Goal: Find specific page/section: Find specific page/section

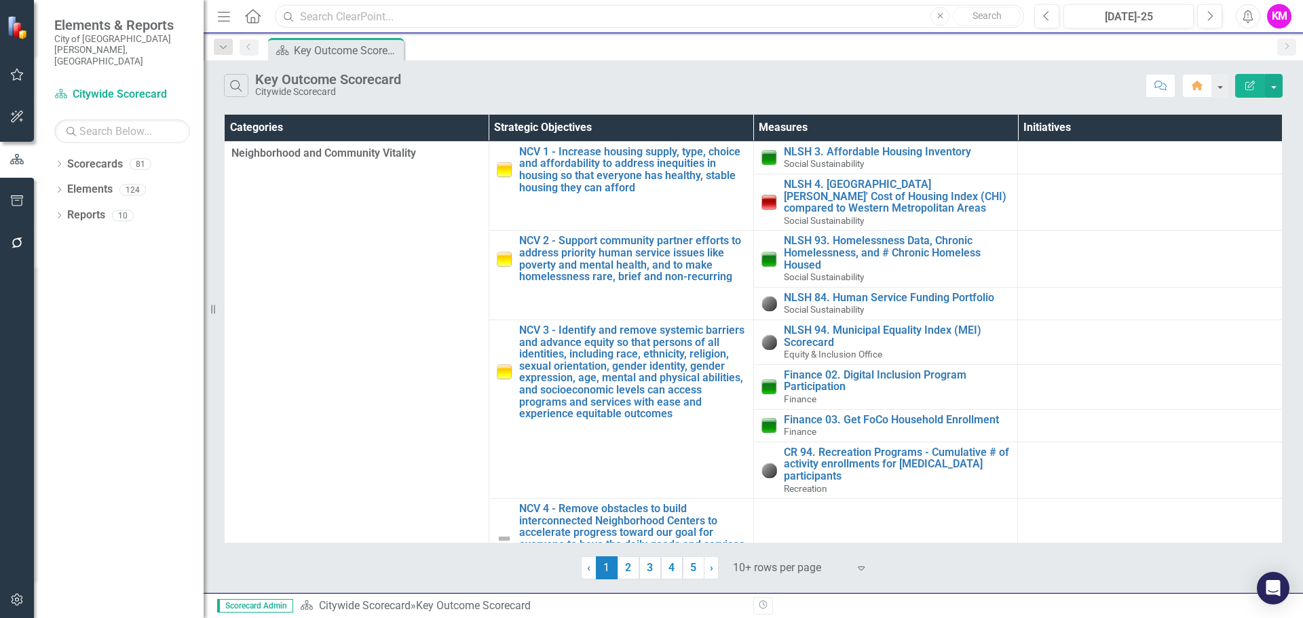
click at [333, 16] on input "text" at bounding box center [649, 17] width 749 height 24
type input "i"
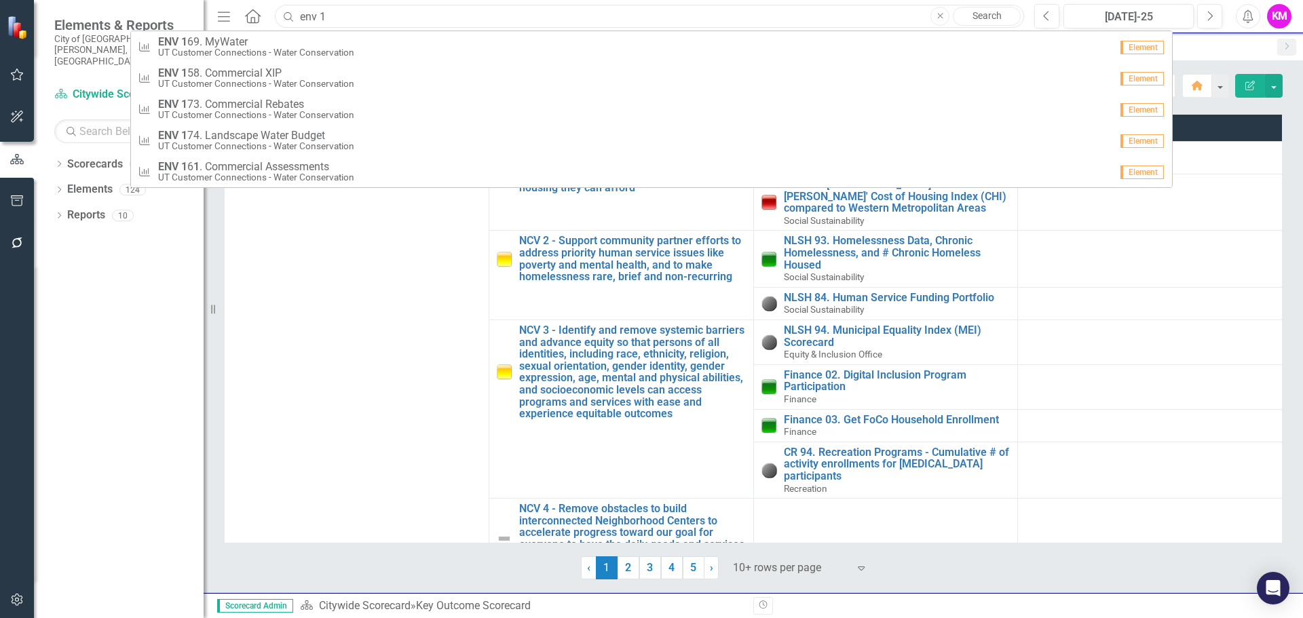
click at [332, 18] on input "env 1" at bounding box center [649, 17] width 749 height 24
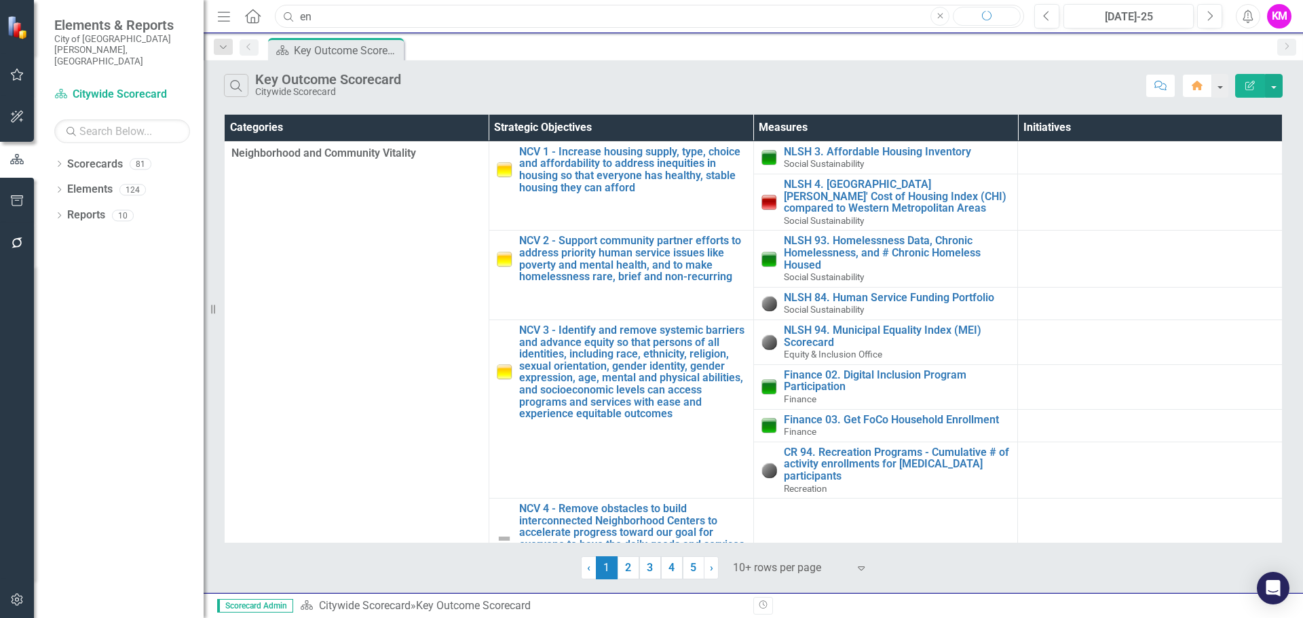
type input "e"
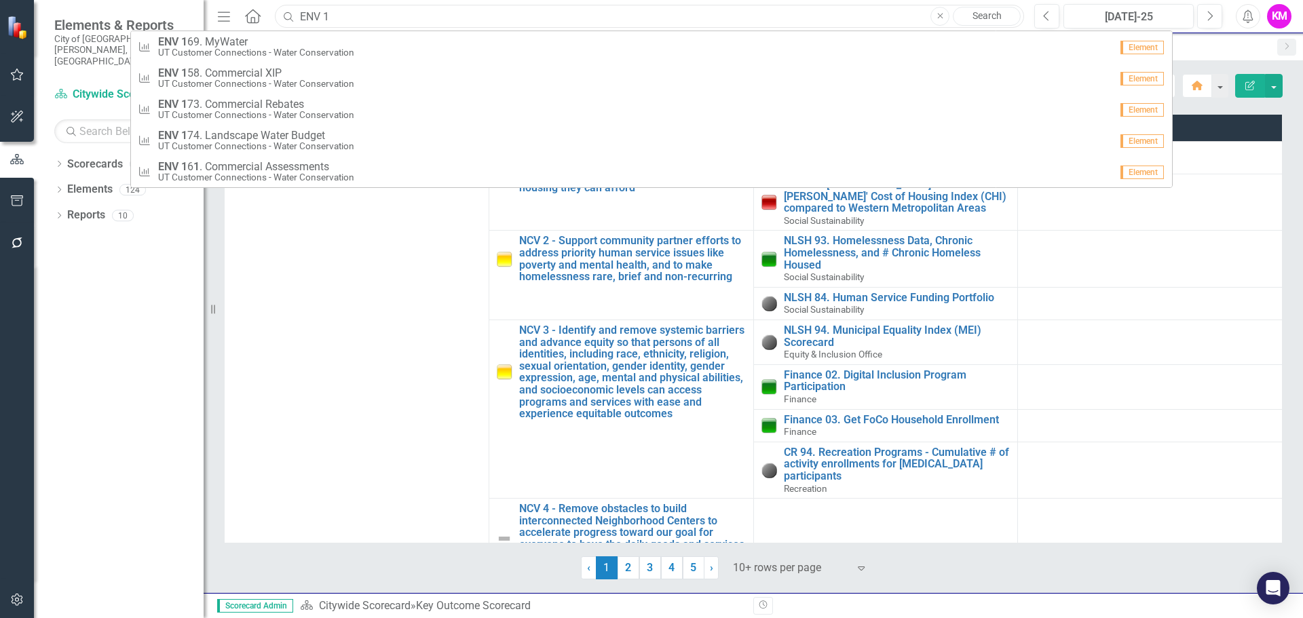
type input "ENV 1"
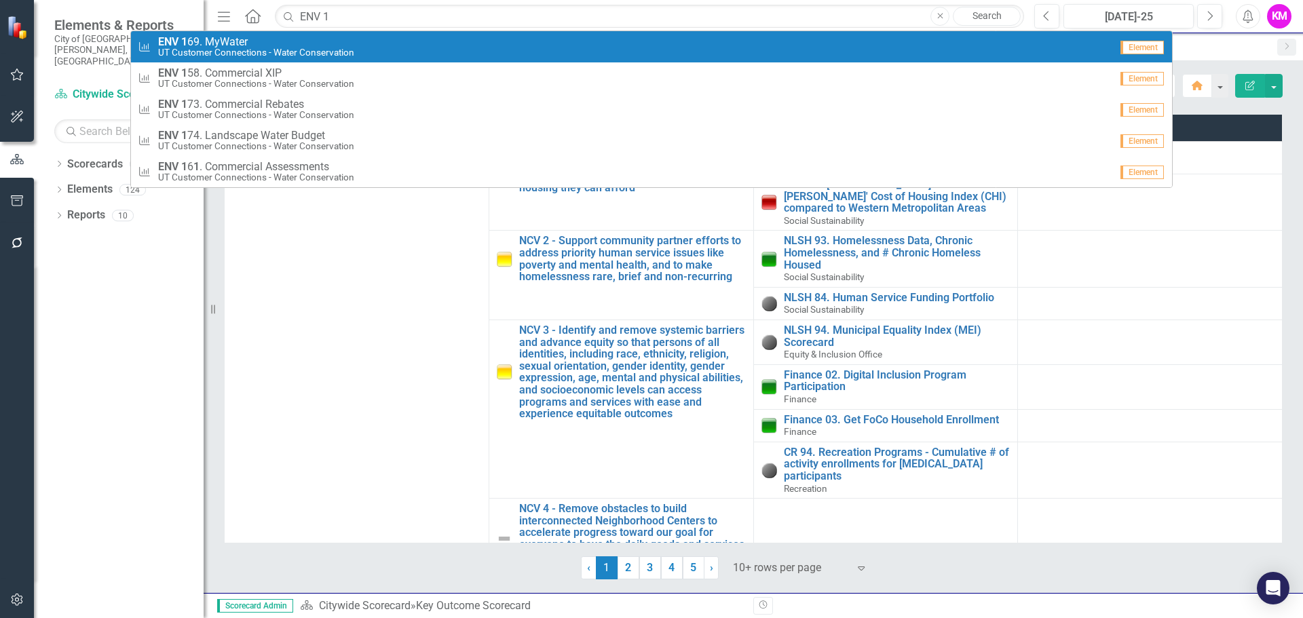
click at [1000, 11] on link "Search" at bounding box center [987, 16] width 68 height 19
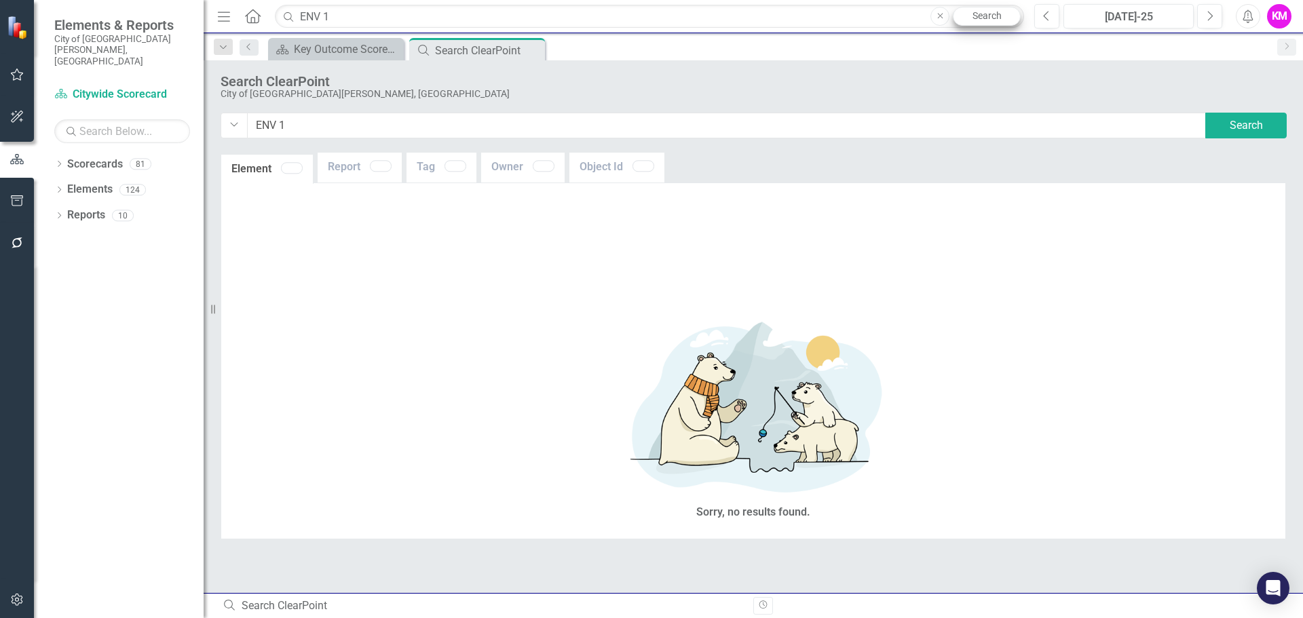
type input "ENV+1"
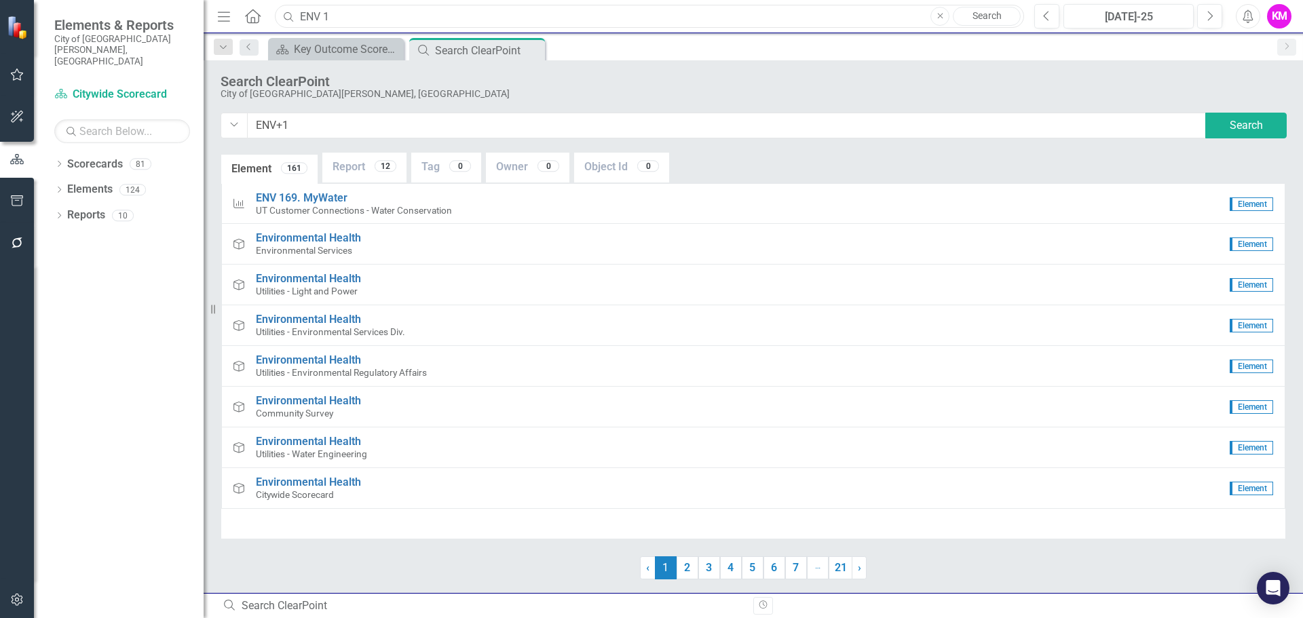
click at [335, 19] on input "ENV 1" at bounding box center [649, 17] width 749 height 24
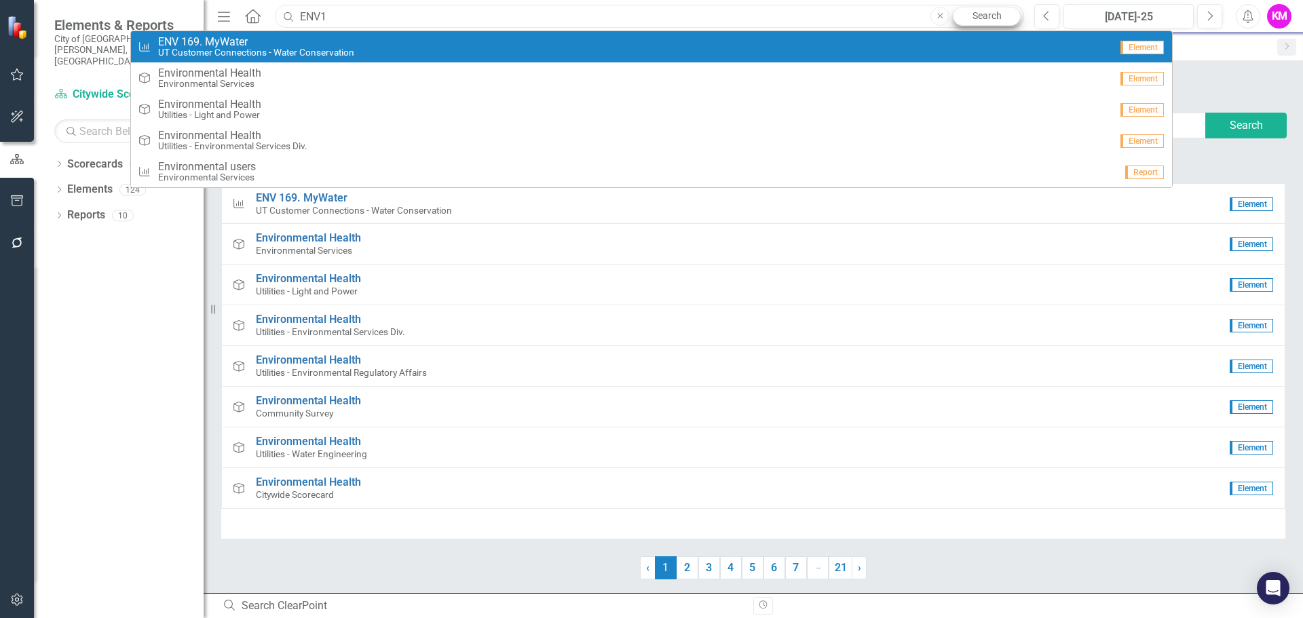
type input "ENV1"
click at [996, 12] on link "Search" at bounding box center [987, 16] width 68 height 19
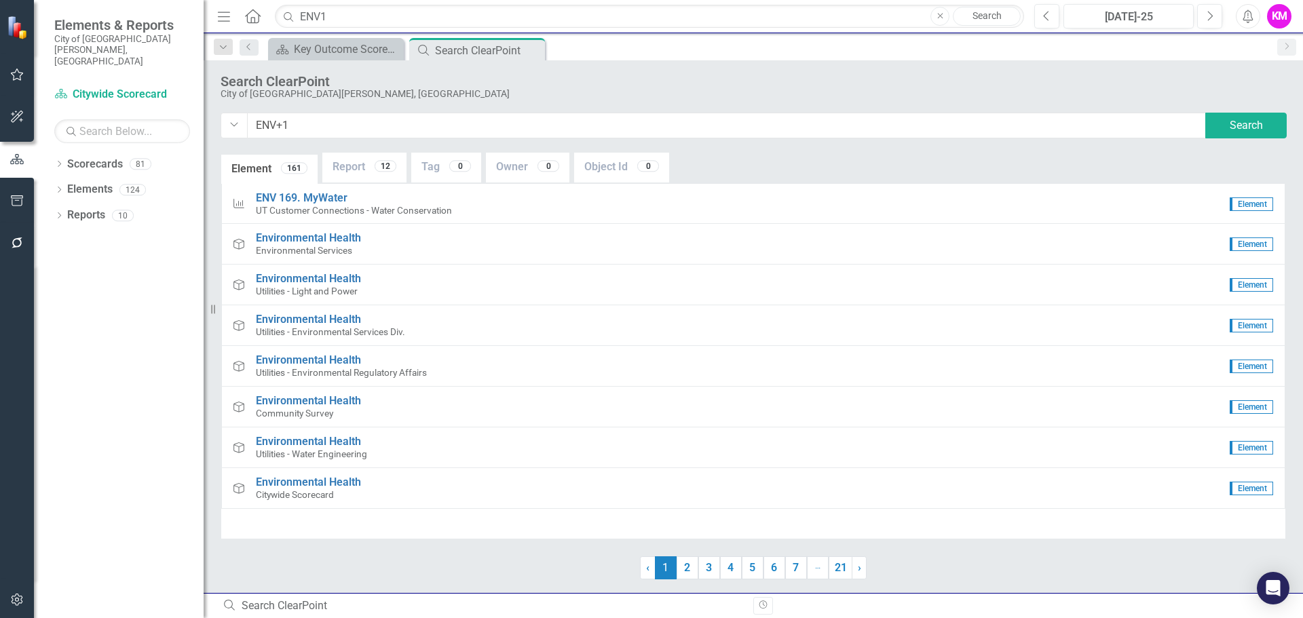
type input "ENV1"
click at [352, 45] on div "Key Outcome Scorecard" at bounding box center [339, 49] width 90 height 17
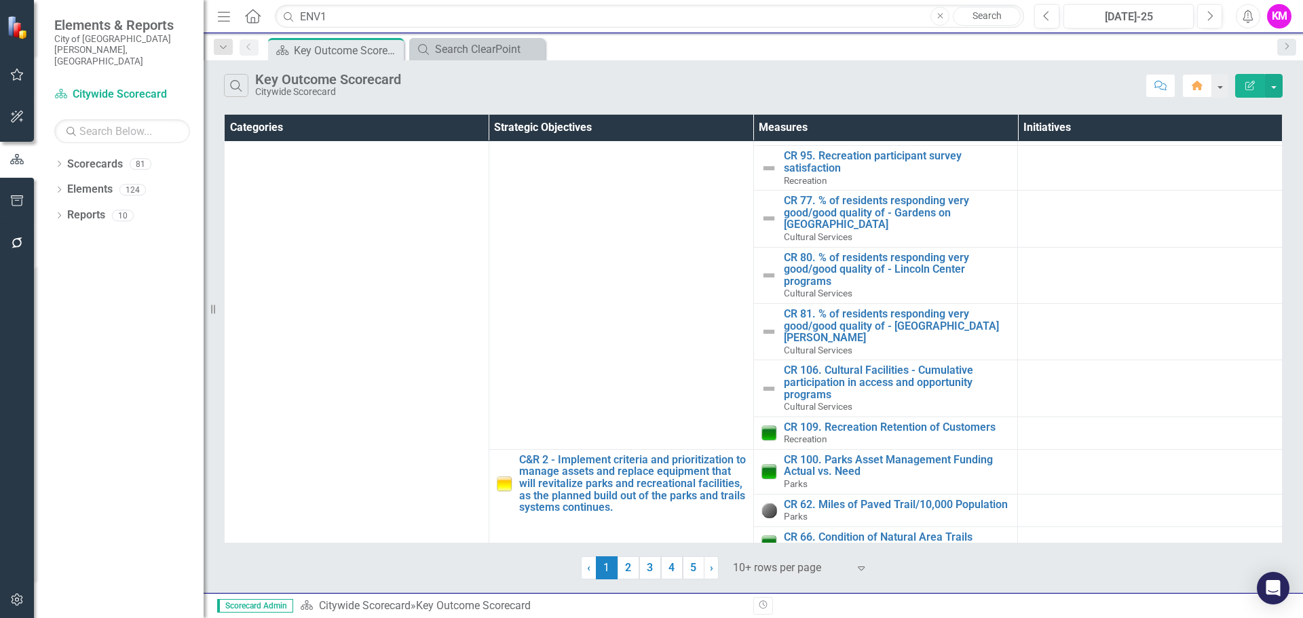
scroll to position [563, 0]
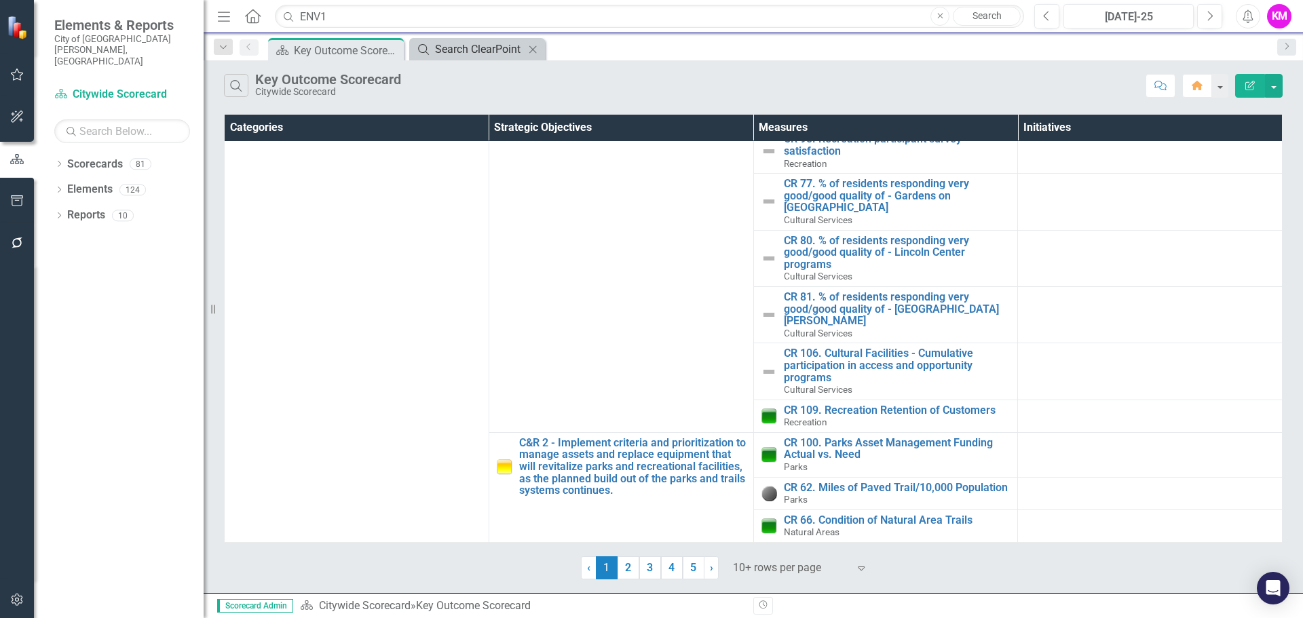
click at [446, 43] on div "Search ClearPoint" at bounding box center [480, 49] width 90 height 17
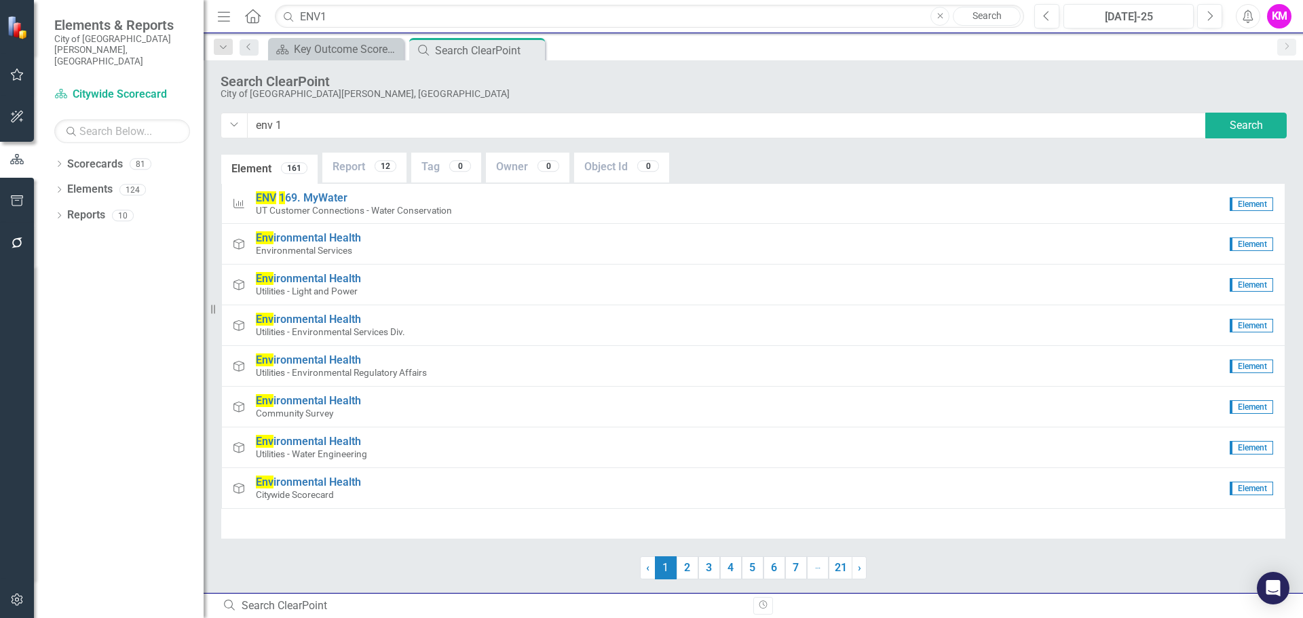
type input "env 1"
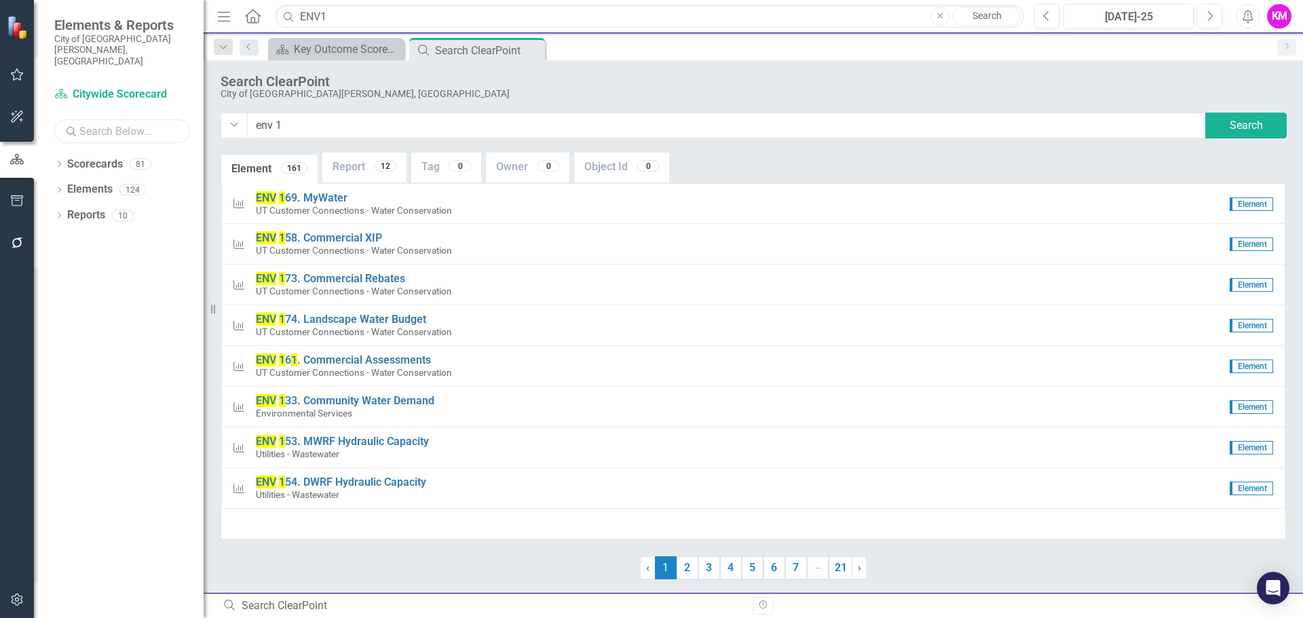
click at [135, 119] on input "text" at bounding box center [122, 131] width 136 height 24
type input "env1"
click at [131, 119] on input "env1" at bounding box center [122, 131] width 136 height 24
click at [69, 125] on icon "Search" at bounding box center [71, 131] width 14 height 12
click at [111, 119] on input "env1" at bounding box center [122, 131] width 136 height 24
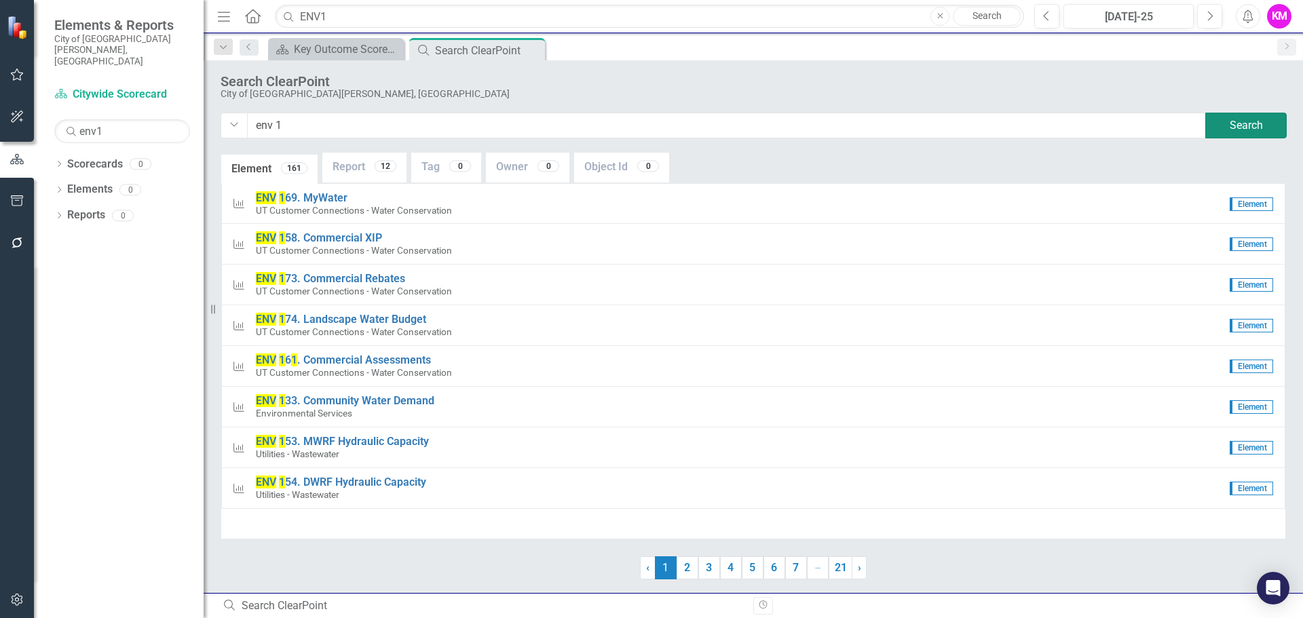
click at [1240, 124] on button "Search" at bounding box center [1245, 126] width 81 height 26
click at [400, 14] on input "ENV1" at bounding box center [649, 17] width 749 height 24
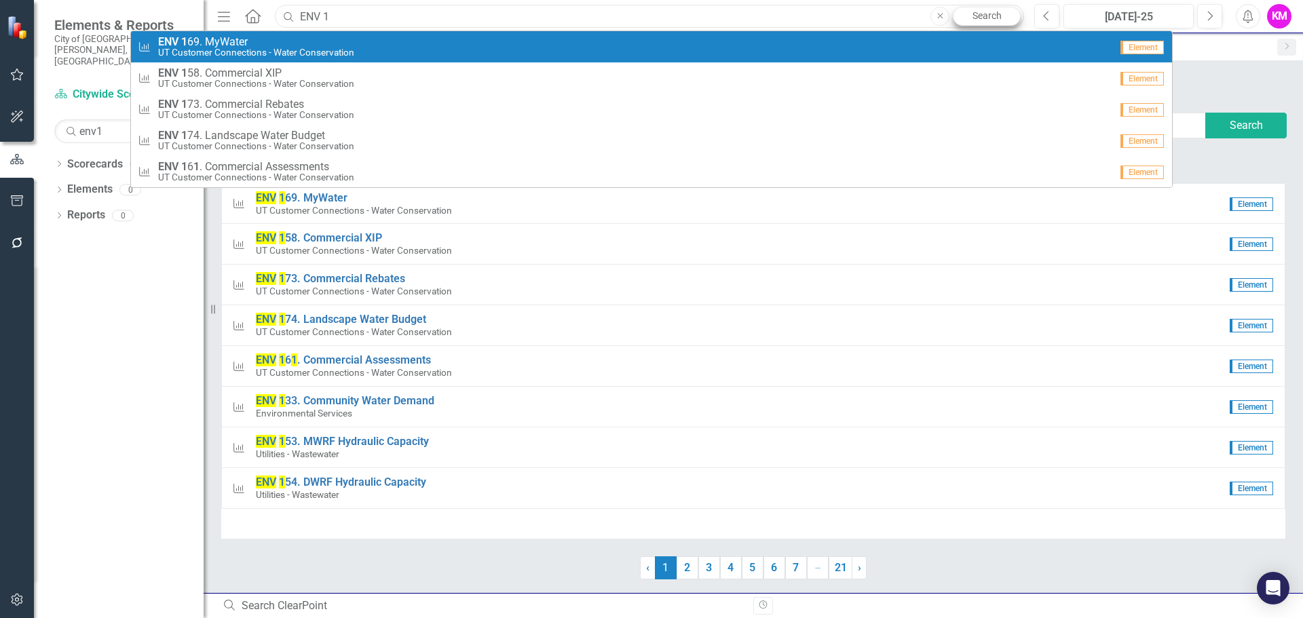
type input "ENV 1"
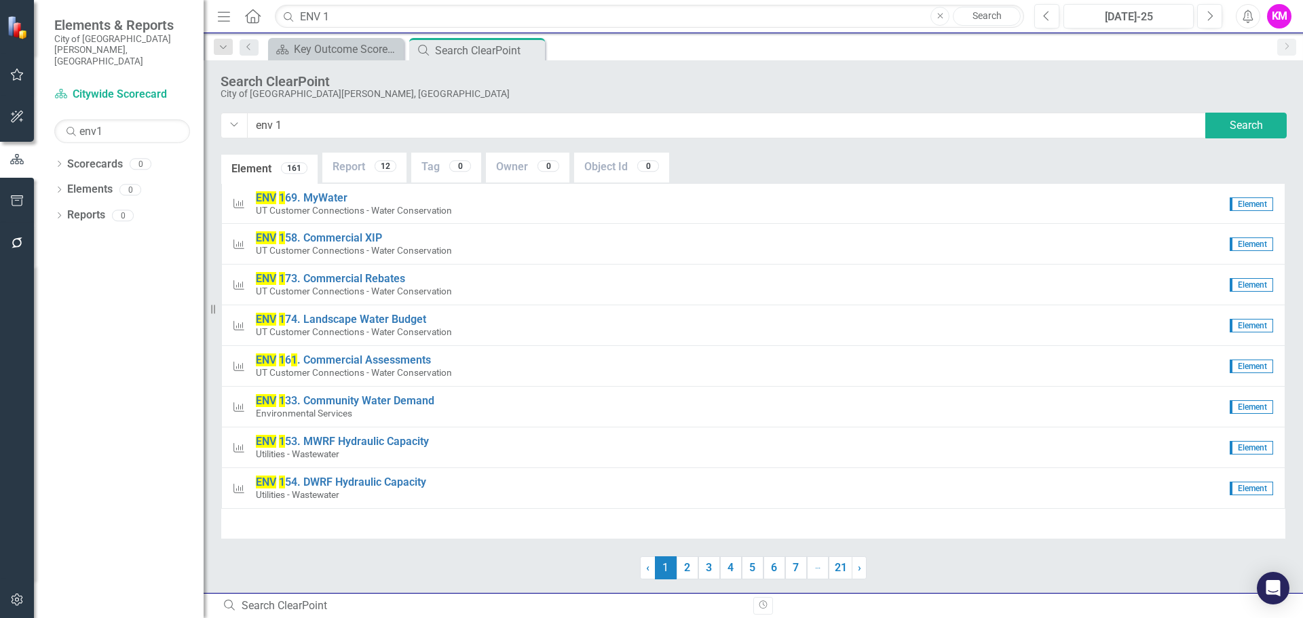
click at [993, 12] on link "Search" at bounding box center [987, 16] width 68 height 19
click at [90, 157] on link "Scorecards" at bounding box center [95, 165] width 56 height 16
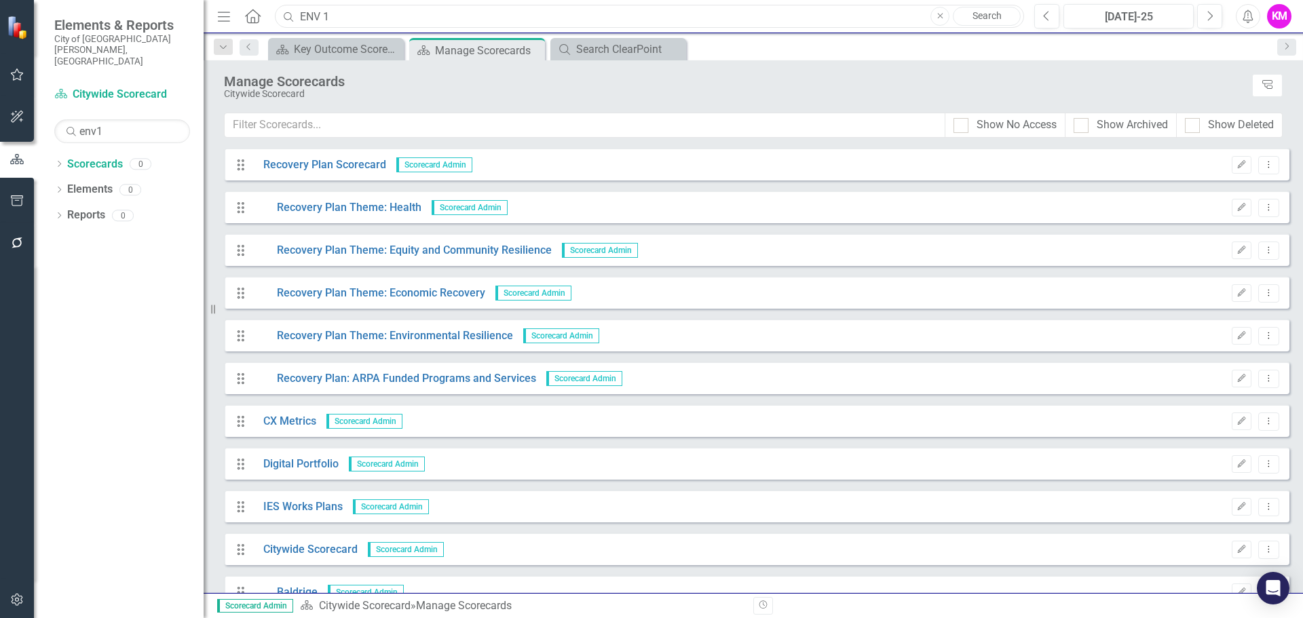
click at [343, 19] on input "ENV 1" at bounding box center [649, 17] width 749 height 24
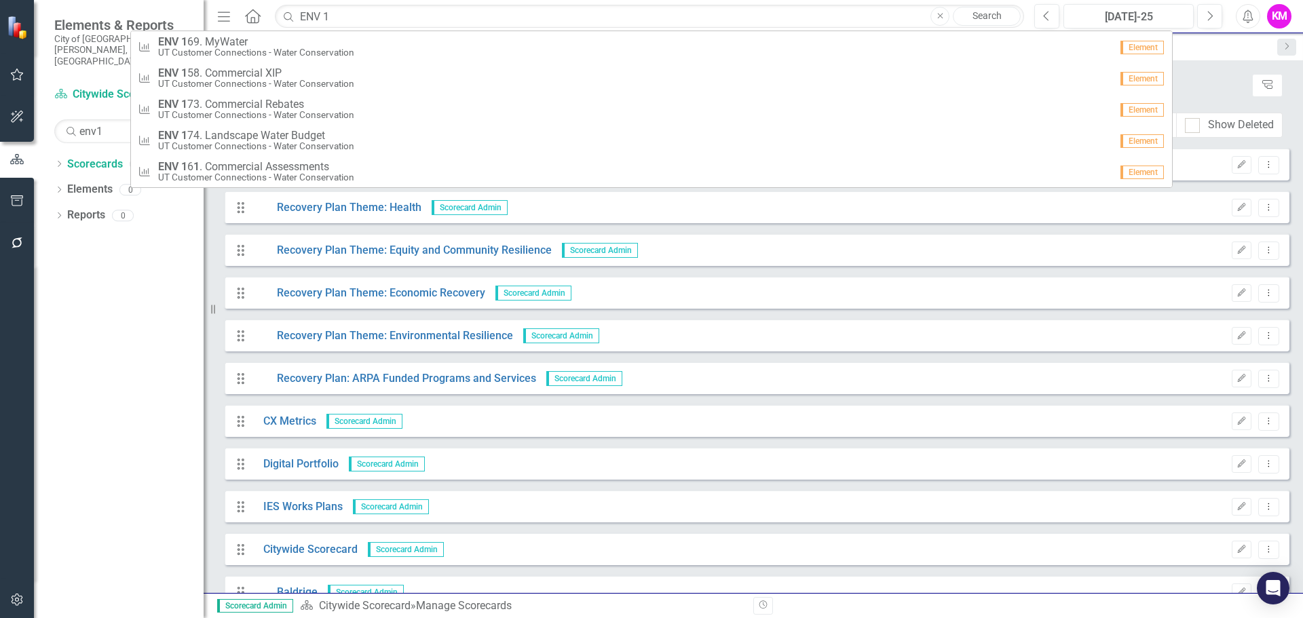
click at [988, 14] on link "Search" at bounding box center [987, 16] width 68 height 19
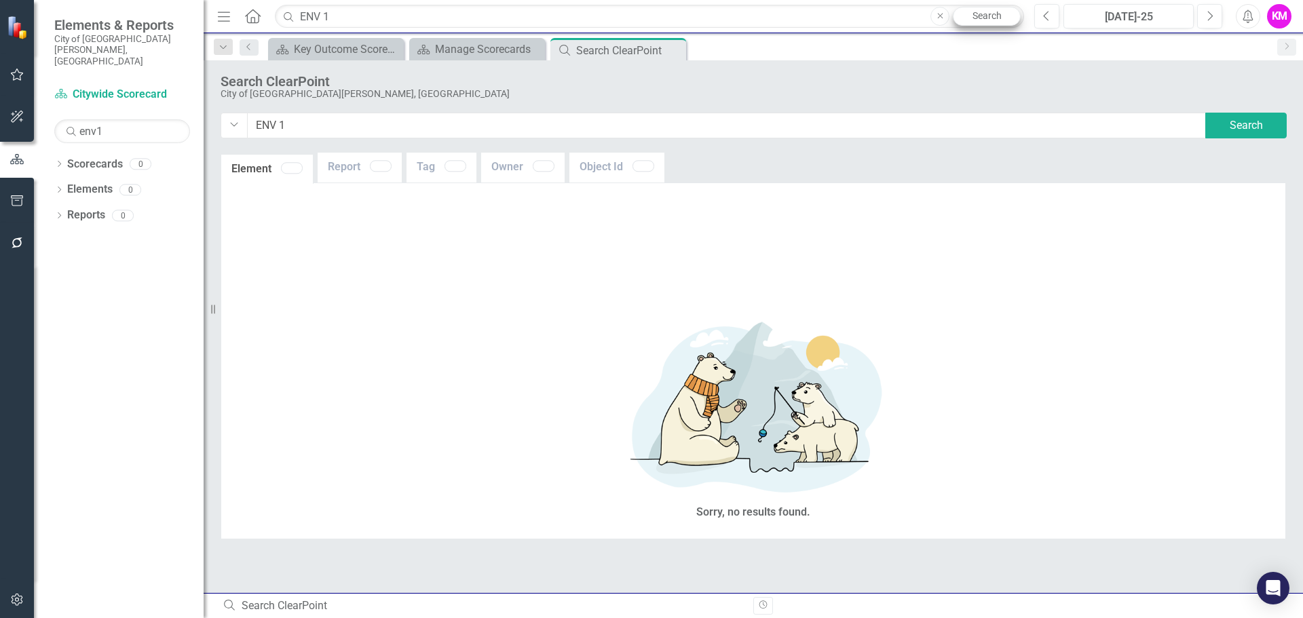
type input "ENV+1"
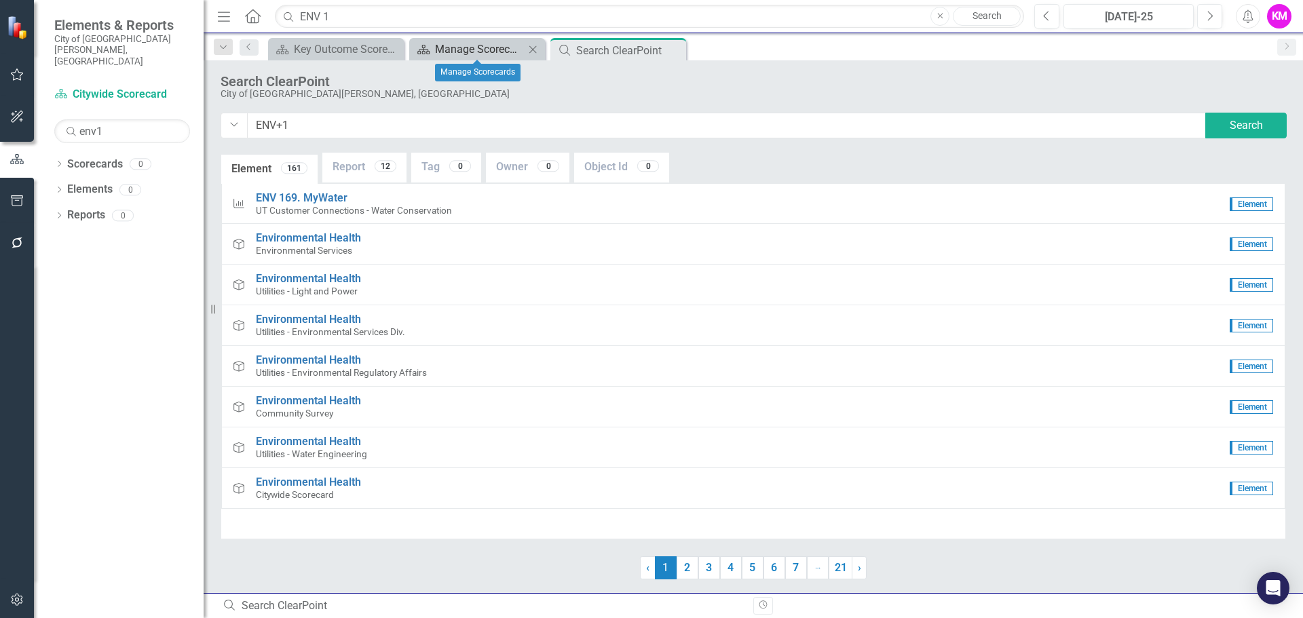
click at [456, 51] on div "Manage Scorecards" at bounding box center [480, 49] width 90 height 17
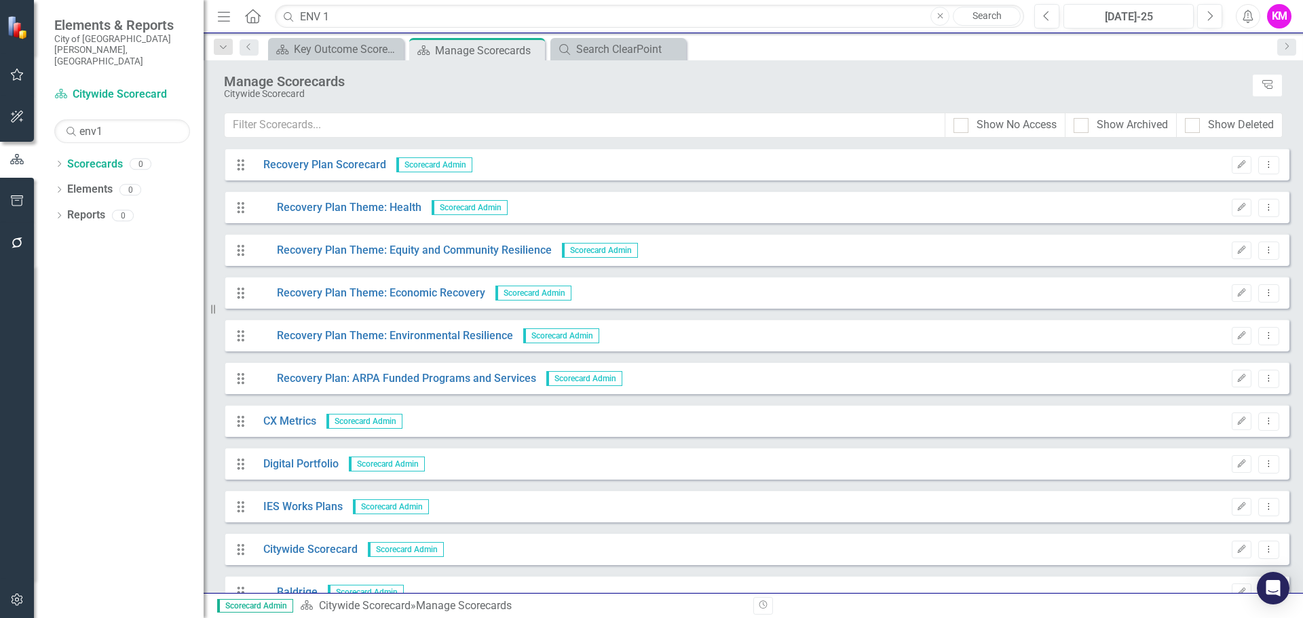
click at [246, 16] on icon at bounding box center [253, 16] width 16 height 14
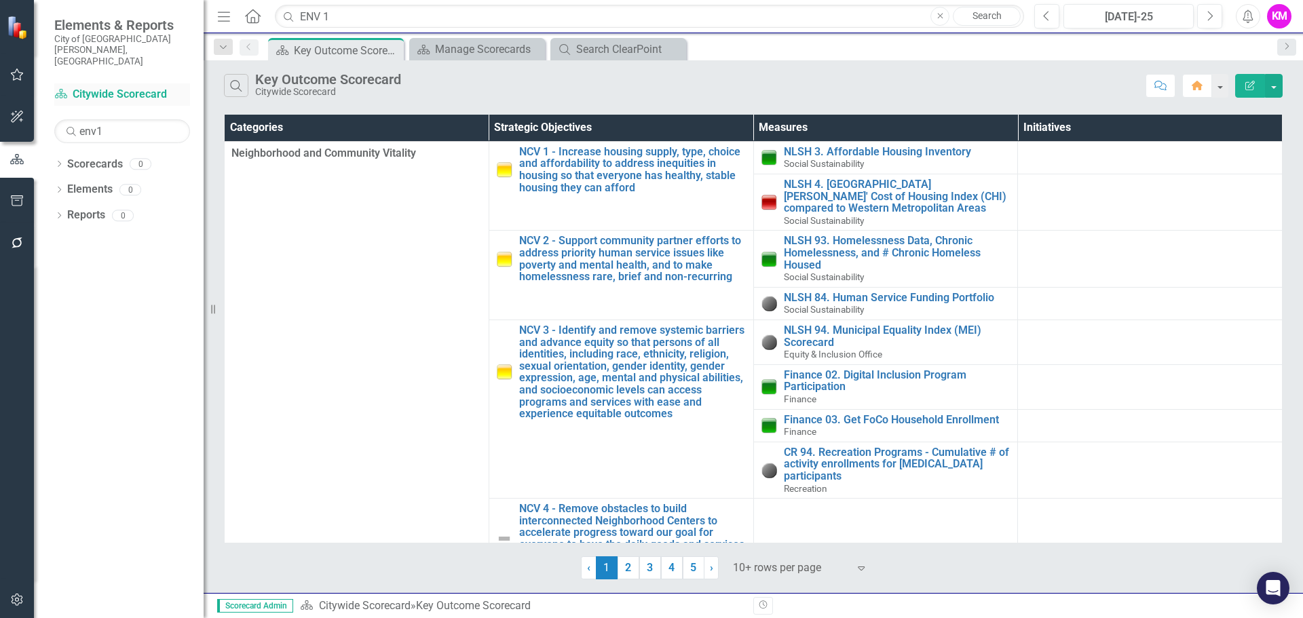
click at [102, 87] on link "Scorecard Citywide Scorecard" at bounding box center [122, 95] width 136 height 16
click at [341, 18] on input "ENV 1" at bounding box center [649, 17] width 749 height 24
click at [826, 18] on input "ENV 1" at bounding box center [649, 17] width 749 height 24
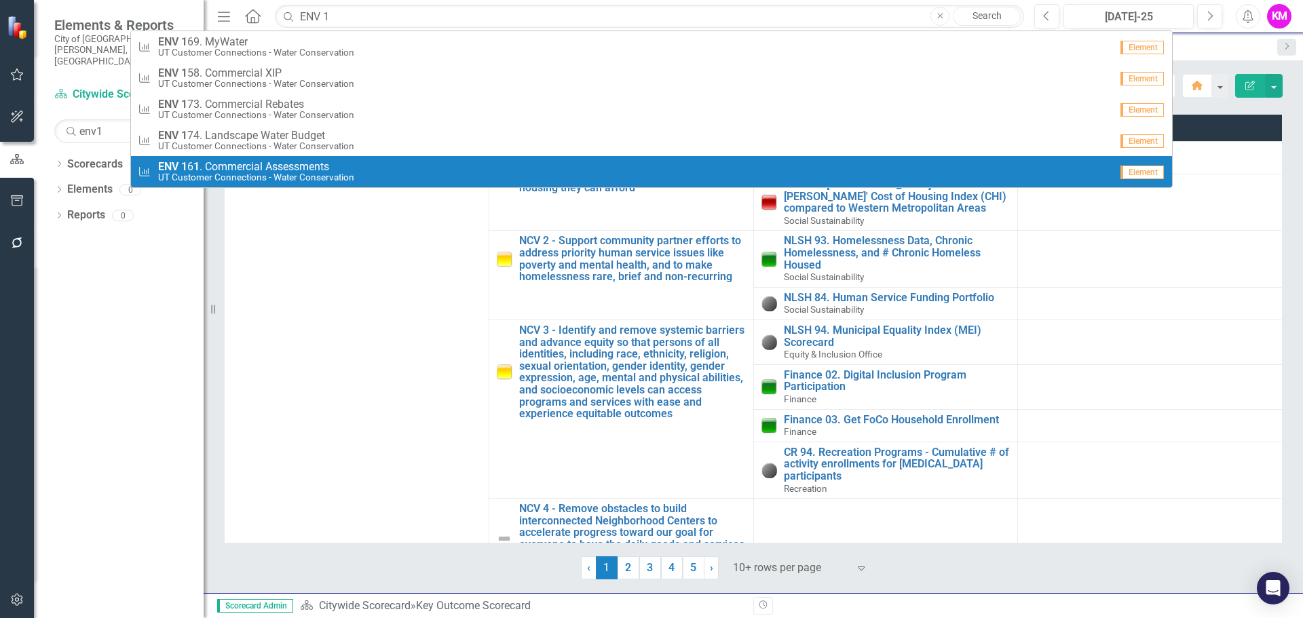
click at [1205, 48] on div "Scorecard Key Outcome Scorecard Pin Close Scorecard Manage Scorecards Close Sea…" at bounding box center [767, 49] width 1005 height 22
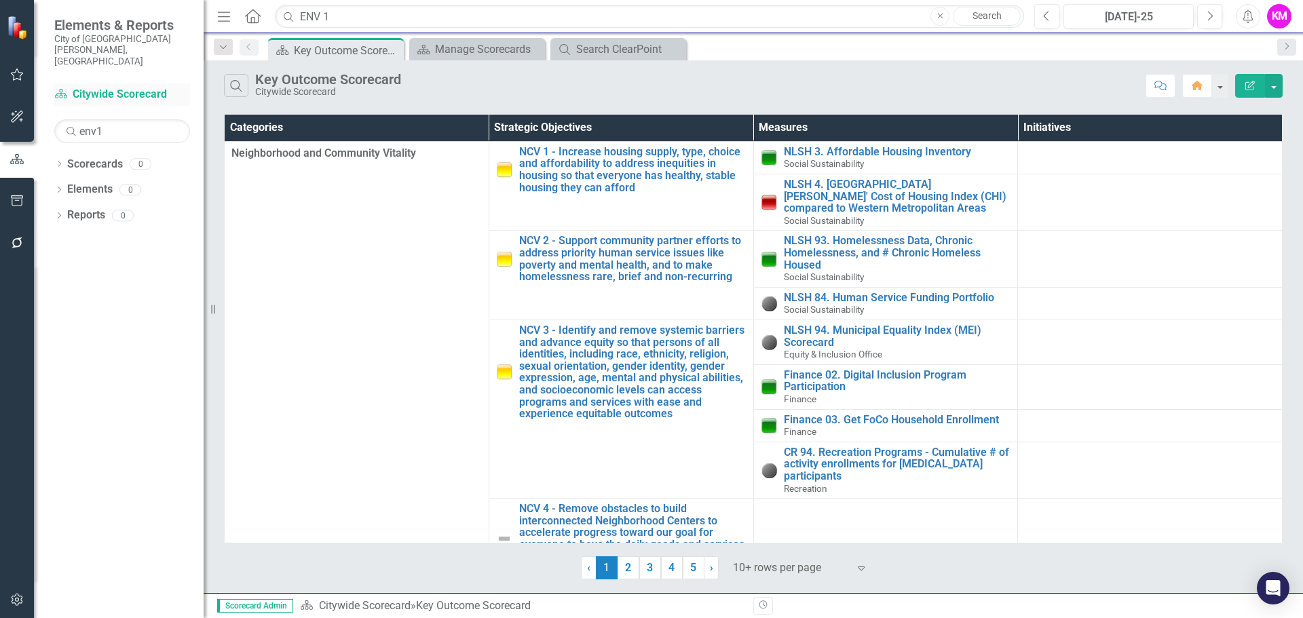
click at [121, 87] on link "Scorecard Citywide Scorecard" at bounding box center [122, 95] width 136 height 16
click at [348, 14] on input "ENV 1" at bounding box center [649, 17] width 749 height 24
